Goal: Find specific page/section: Find specific page/section

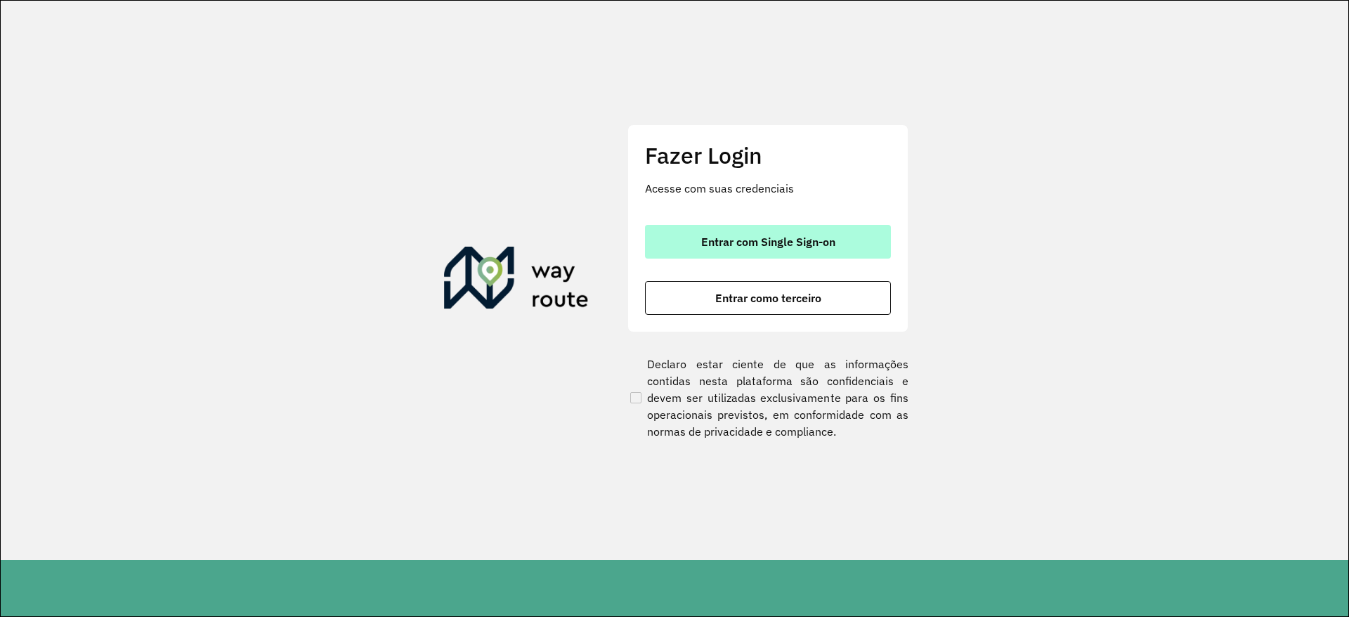
click at [737, 231] on button "Entrar com Single Sign-on" at bounding box center [768, 242] width 246 height 34
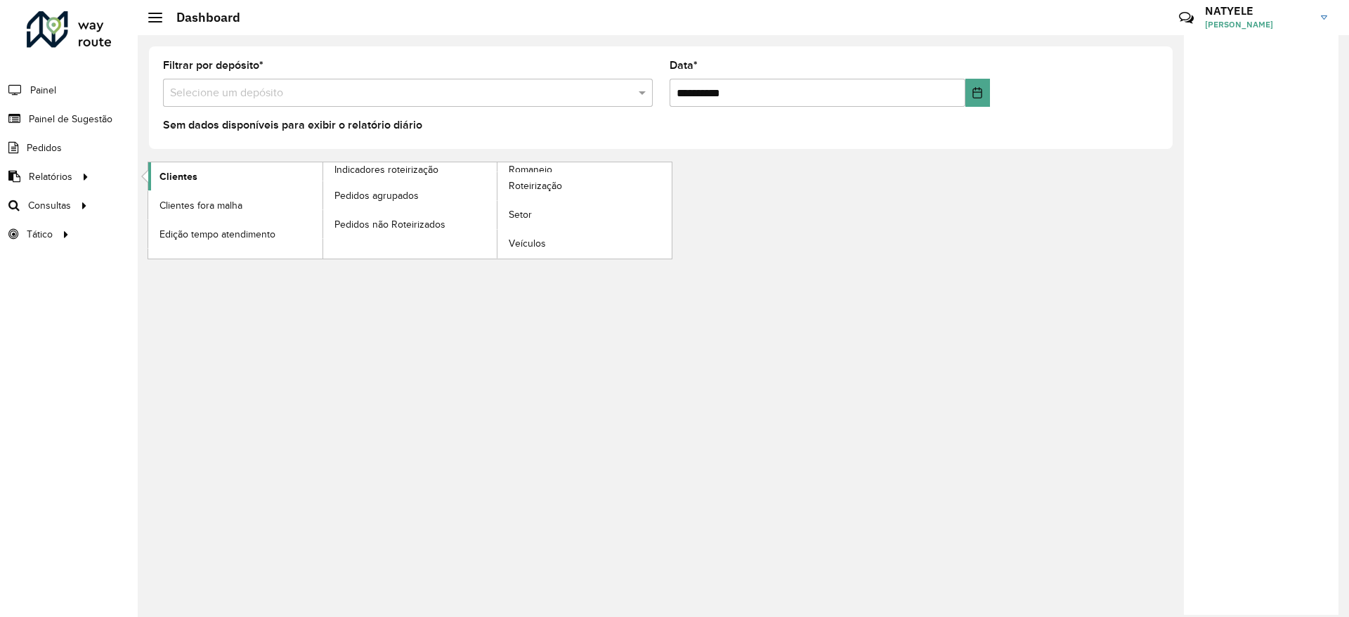
click at [197, 184] on link "Clientes" at bounding box center [235, 176] width 174 height 28
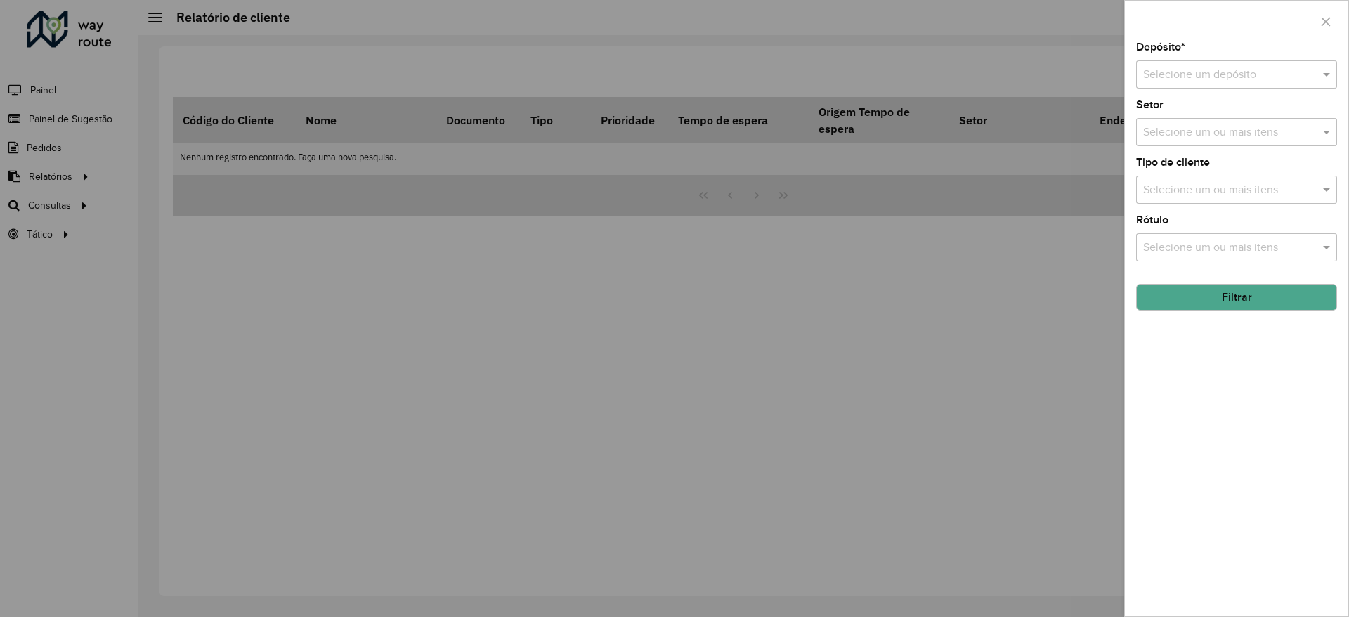
click at [1232, 57] on div "Depósito * Selecione um depósito" at bounding box center [1236, 65] width 201 height 46
click at [1236, 74] on input "text" at bounding box center [1222, 75] width 159 height 17
click at [1237, 140] on span "CDD Nova Friburgo" at bounding box center [1190, 139] width 96 height 12
click at [1220, 134] on input "text" at bounding box center [1230, 132] width 180 height 17
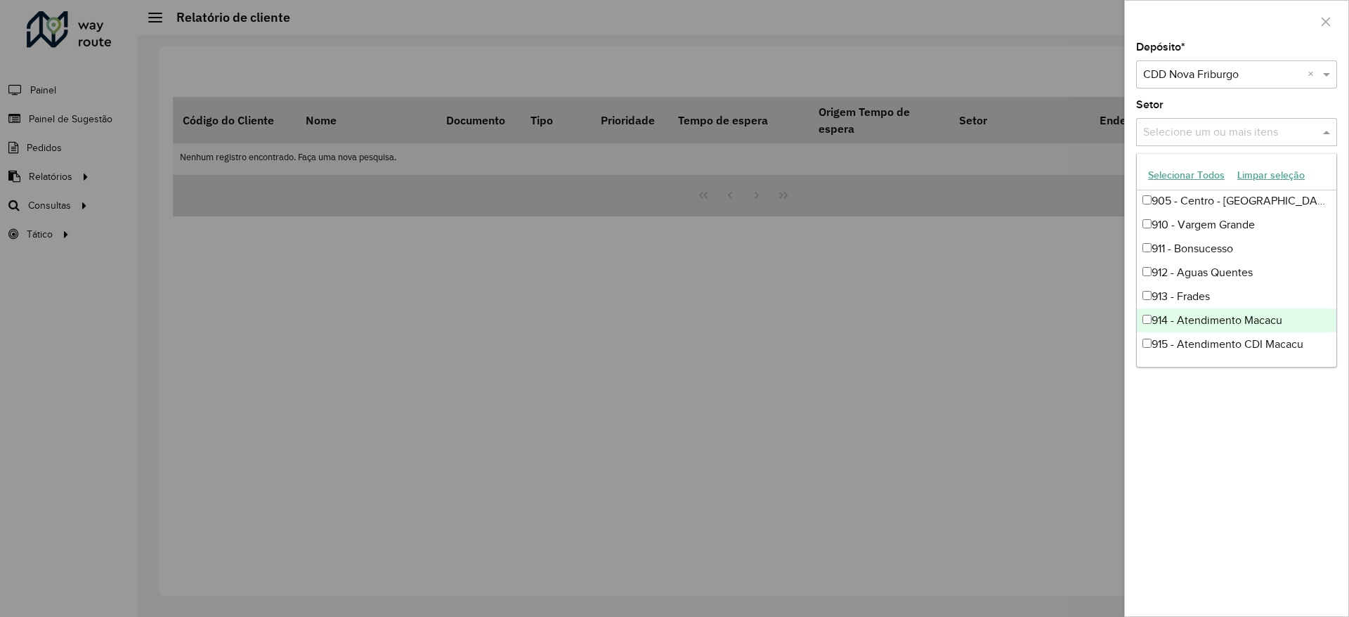
scroll to position [572, 0]
click at [843, 289] on div at bounding box center [674, 308] width 1349 height 617
